Goal: Obtain resource: Download file/media

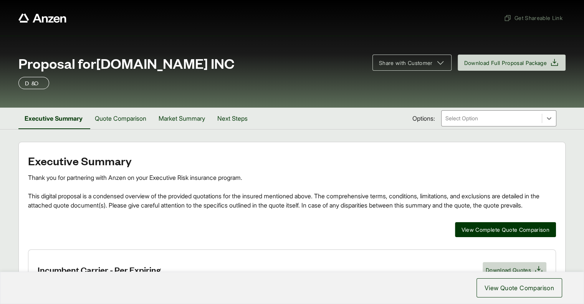
scroll to position [128, 0]
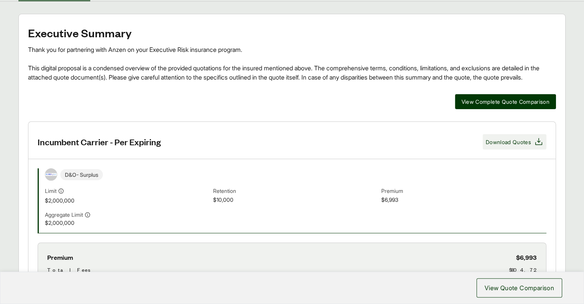
click at [523, 146] on span "Download Quotes" at bounding box center [508, 142] width 45 height 8
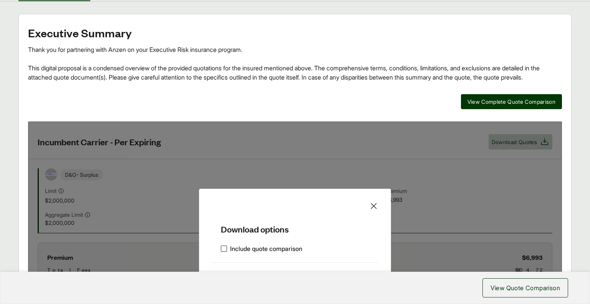
click at [223, 253] on label "Include quote comparison" at bounding box center [261, 248] width 81 height 9
click at [536, 294] on button "View Quote Comparison" at bounding box center [525, 287] width 86 height 19
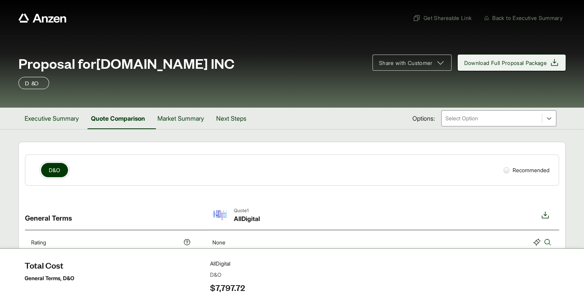
click at [503, 60] on span "Download Full Proposal Package" at bounding box center [505, 63] width 83 height 8
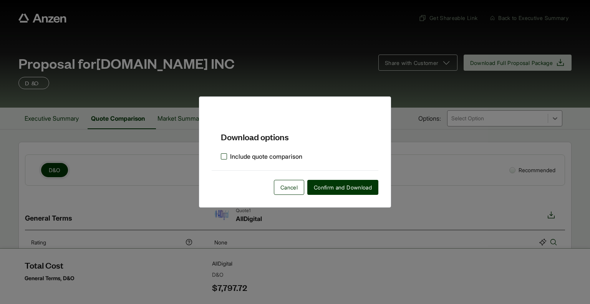
click at [290, 158] on label "Include quote comparison" at bounding box center [261, 156] width 81 height 9
click at [326, 185] on span "Confirm and Download" at bounding box center [343, 187] width 58 height 8
